Goal: Find specific page/section: Find specific page/section

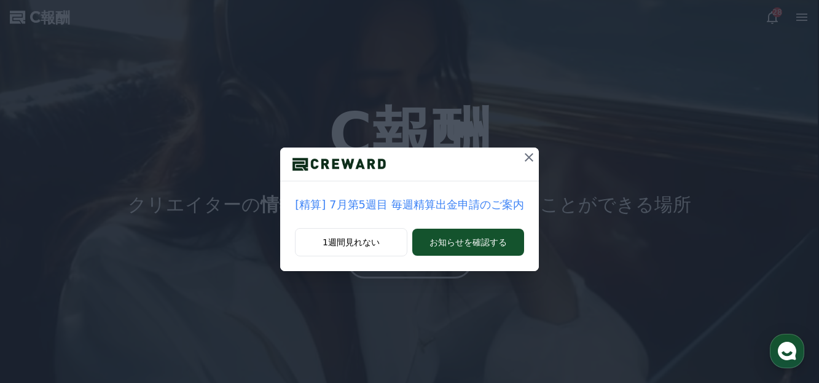
click at [526, 162] on icon at bounding box center [528, 157] width 15 height 15
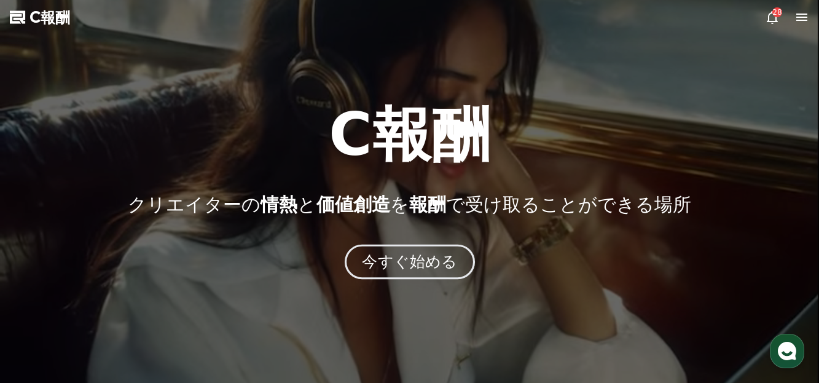
click at [398, 262] on font "今すぐ始める" at bounding box center [409, 261] width 95 height 18
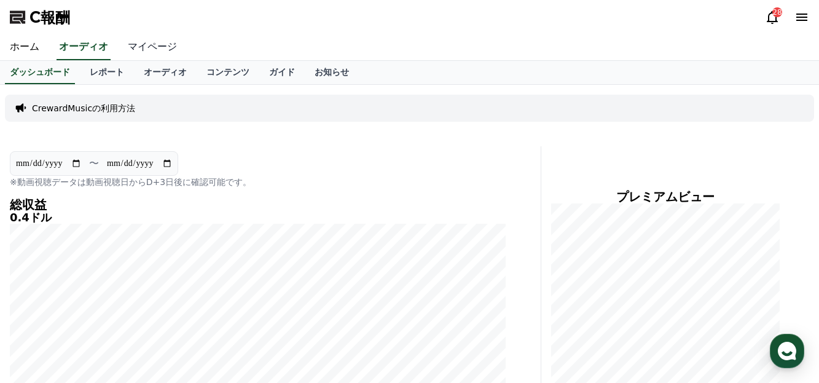
click at [144, 48] on link "マイページ" at bounding box center [152, 47] width 69 height 26
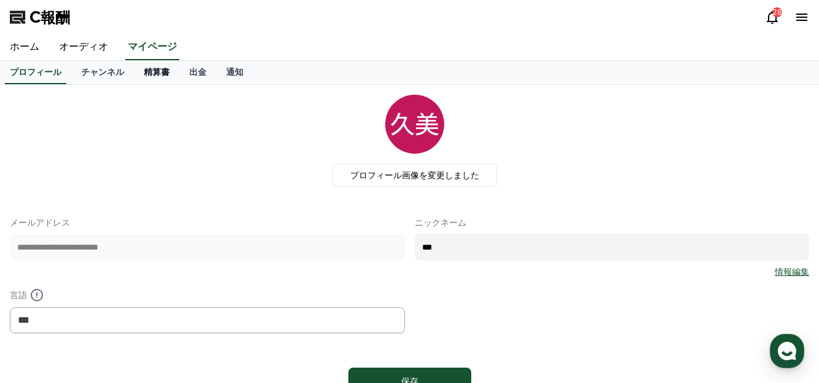
click at [144, 71] on font "精算書" at bounding box center [157, 72] width 26 height 10
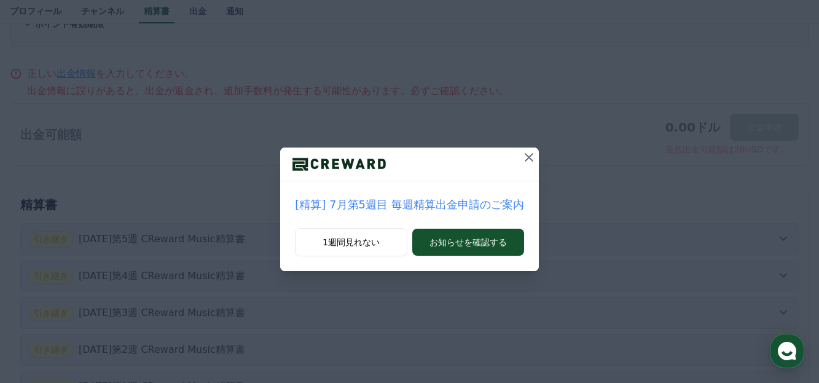
click at [527, 157] on icon at bounding box center [528, 157] width 15 height 15
